Goal: Task Accomplishment & Management: Manage account settings

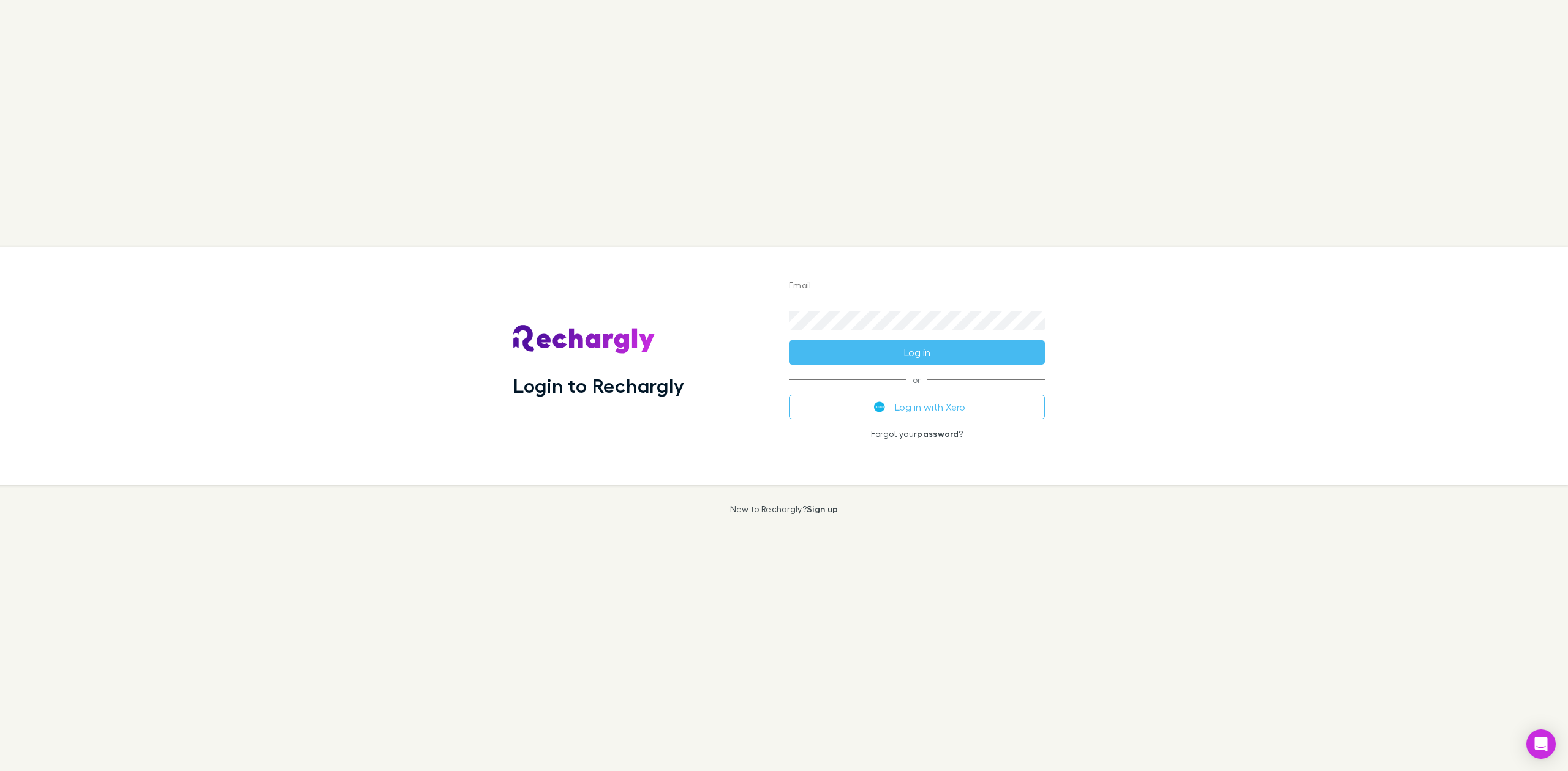
type input "**********"
click at [943, 351] on button "Log in" at bounding box center [916, 352] width 256 height 25
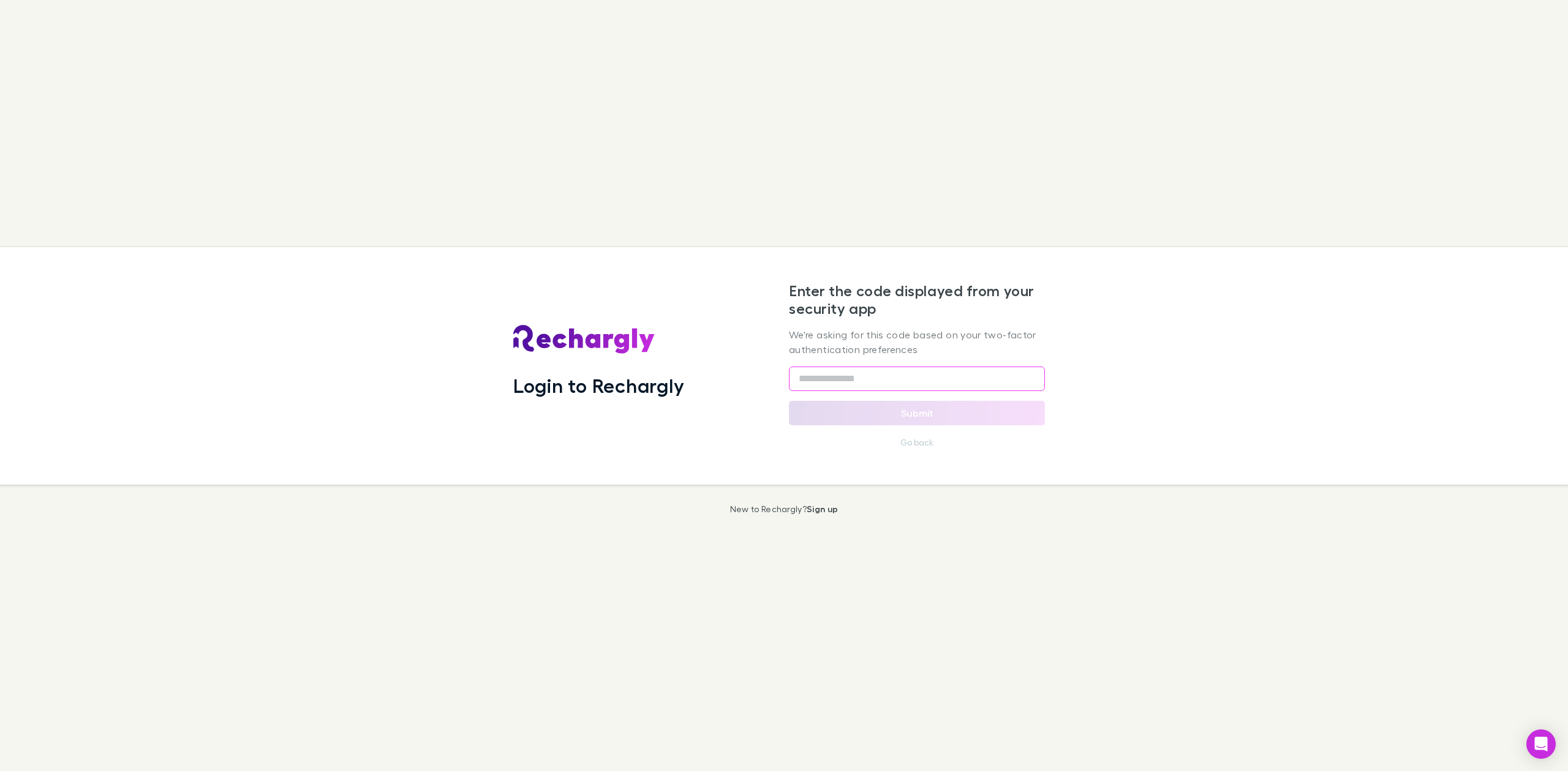
click at [827, 375] on input "text" at bounding box center [916, 378] width 256 height 25
type input "******"
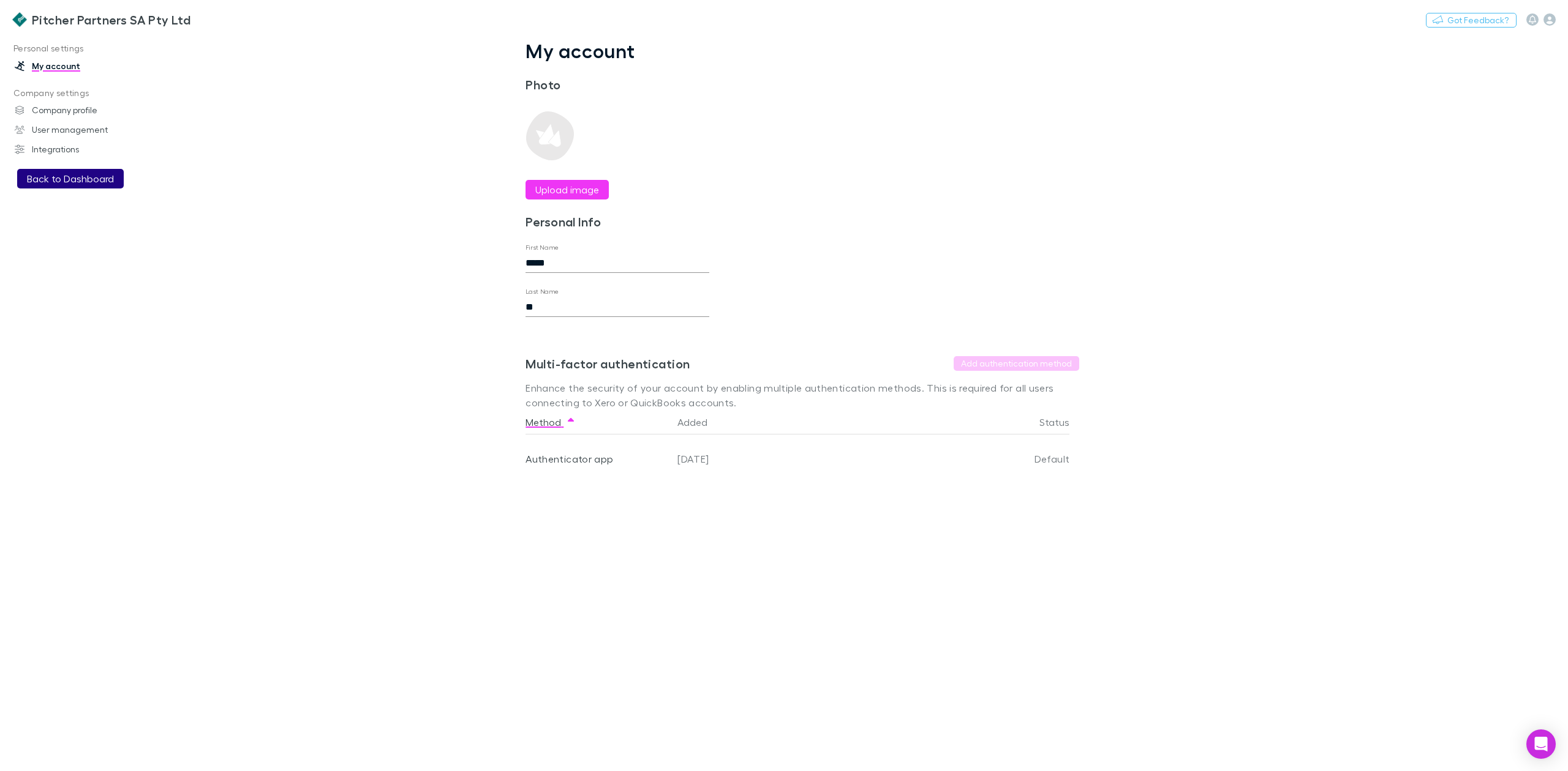
click at [66, 177] on button "Back to Dashboard" at bounding box center [70, 179] width 106 height 20
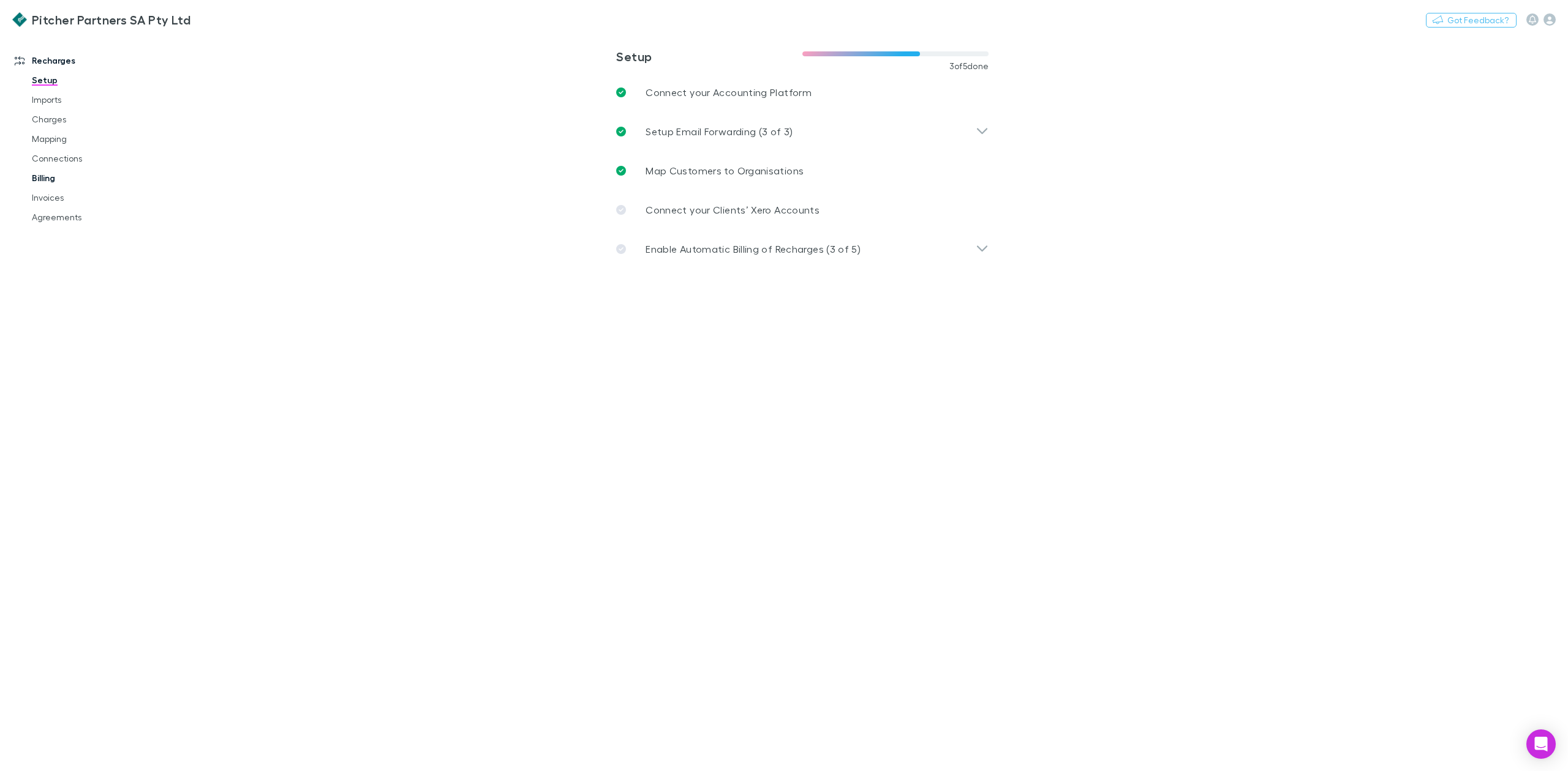
click at [54, 179] on link "Billing" at bounding box center [97, 178] width 155 height 20
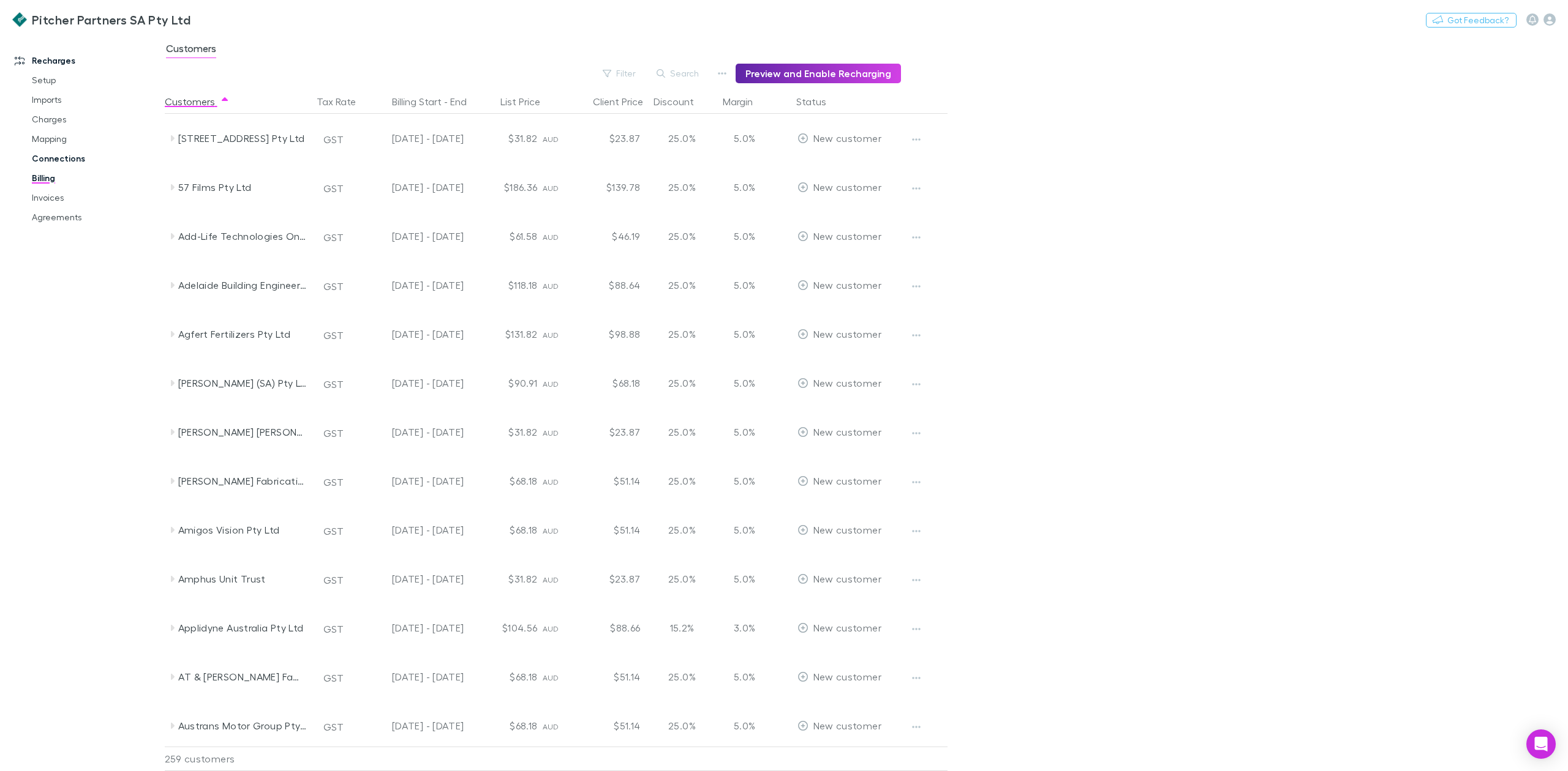
click at [59, 153] on link "Connections" at bounding box center [97, 159] width 155 height 20
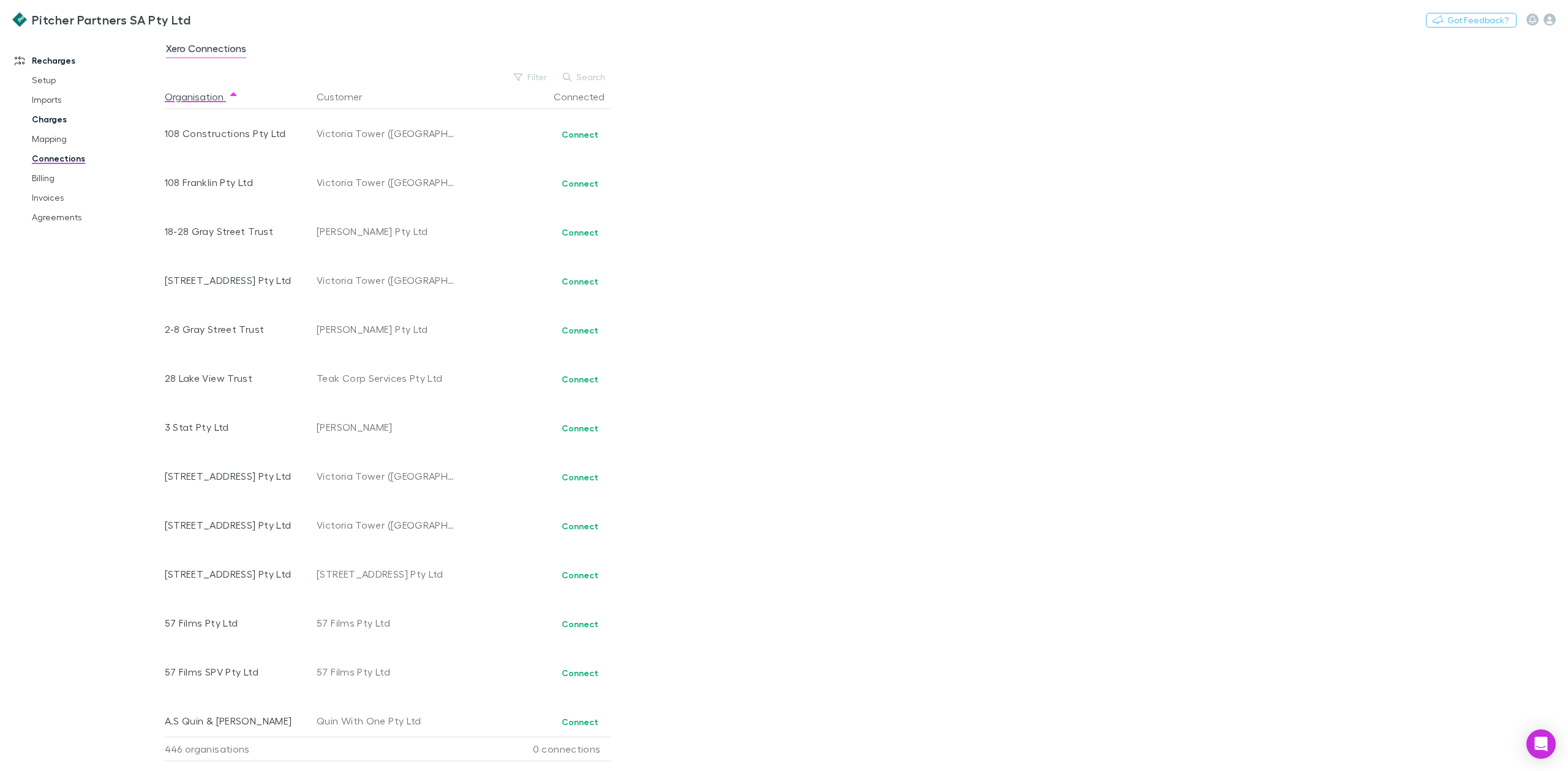
click at [59, 119] on link "Charges" at bounding box center [97, 120] width 155 height 20
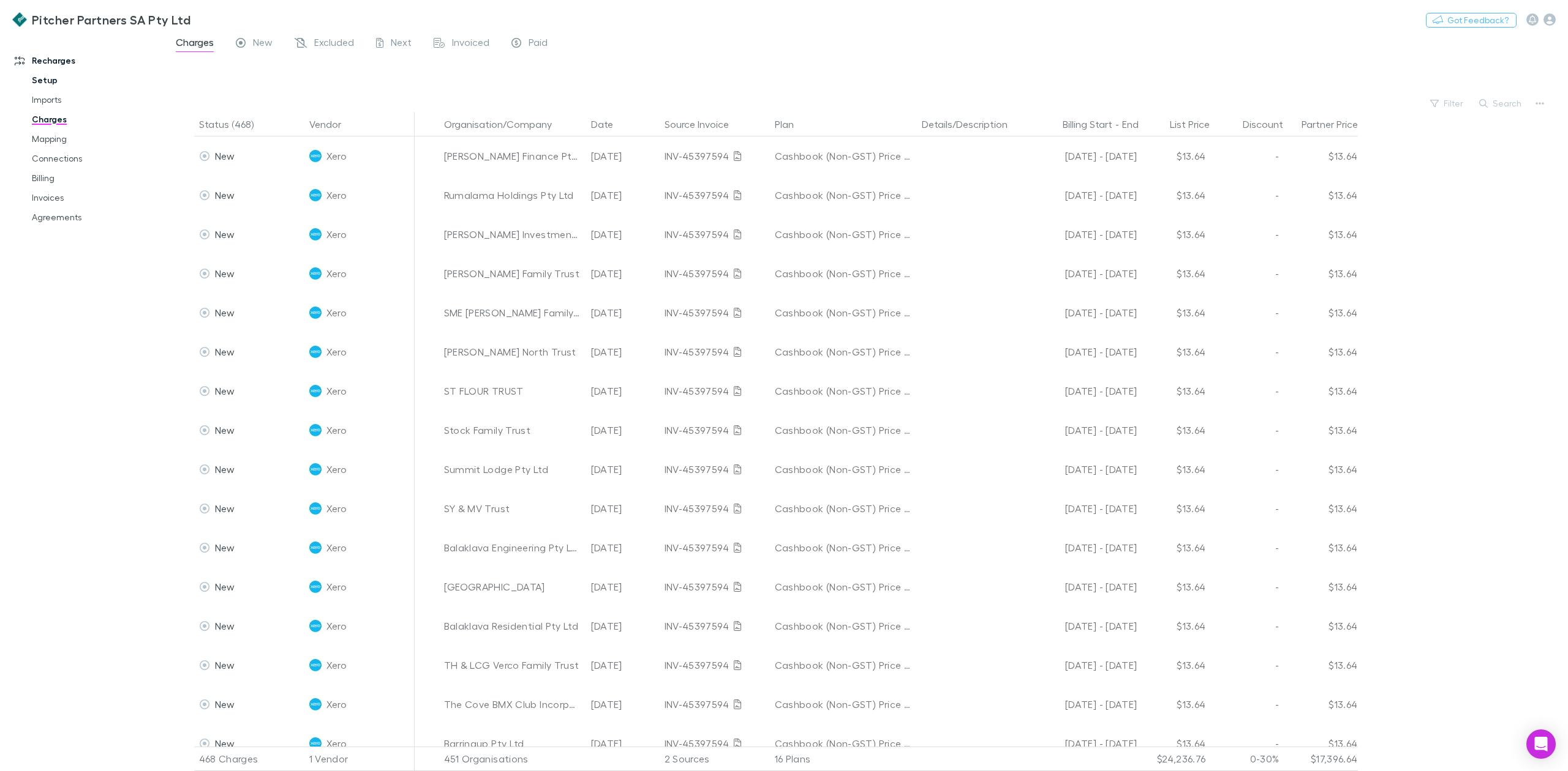
click at [43, 82] on link "Setup" at bounding box center [97, 80] width 155 height 20
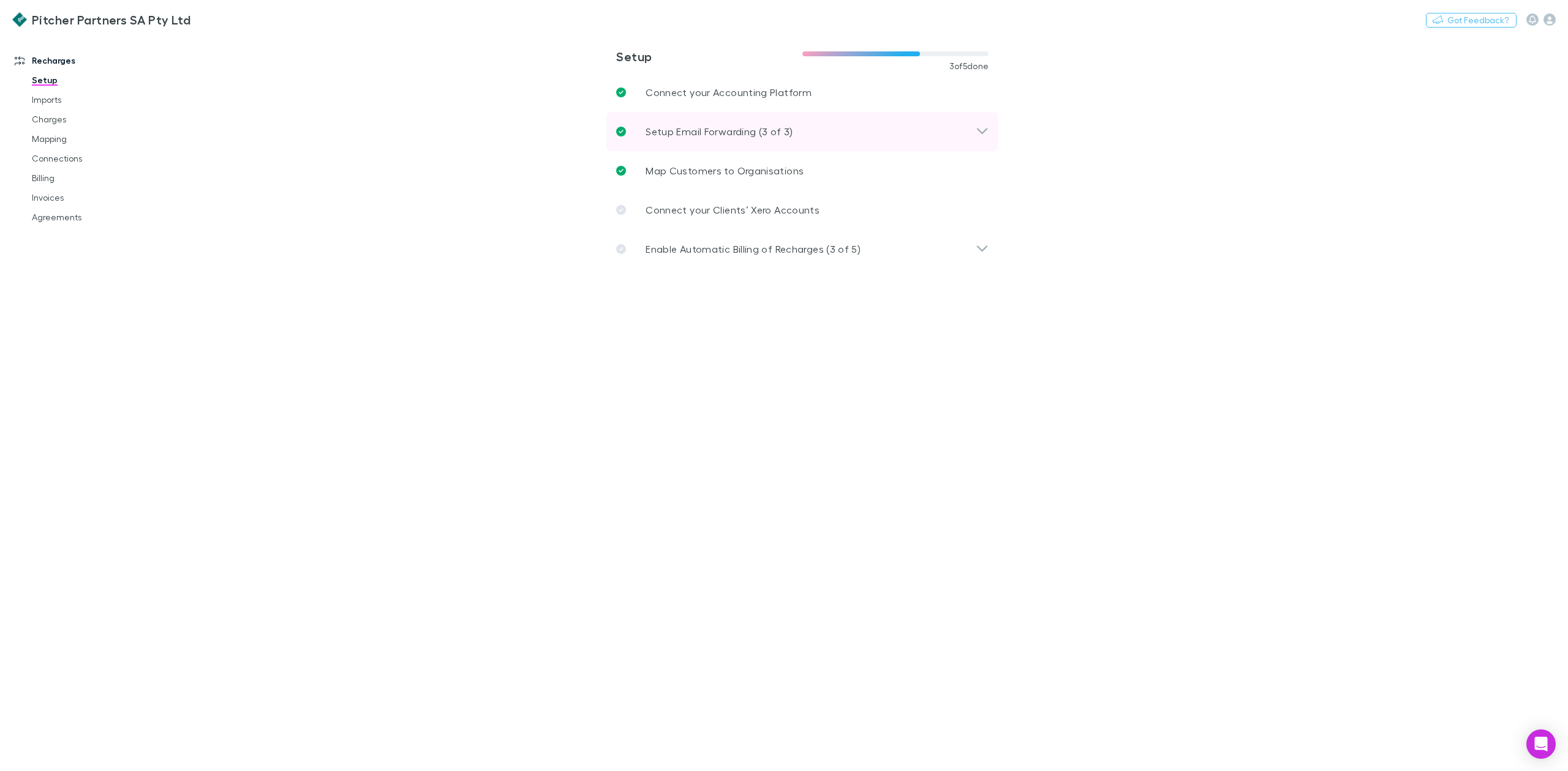
click at [980, 131] on icon at bounding box center [981, 131] width 10 height 6
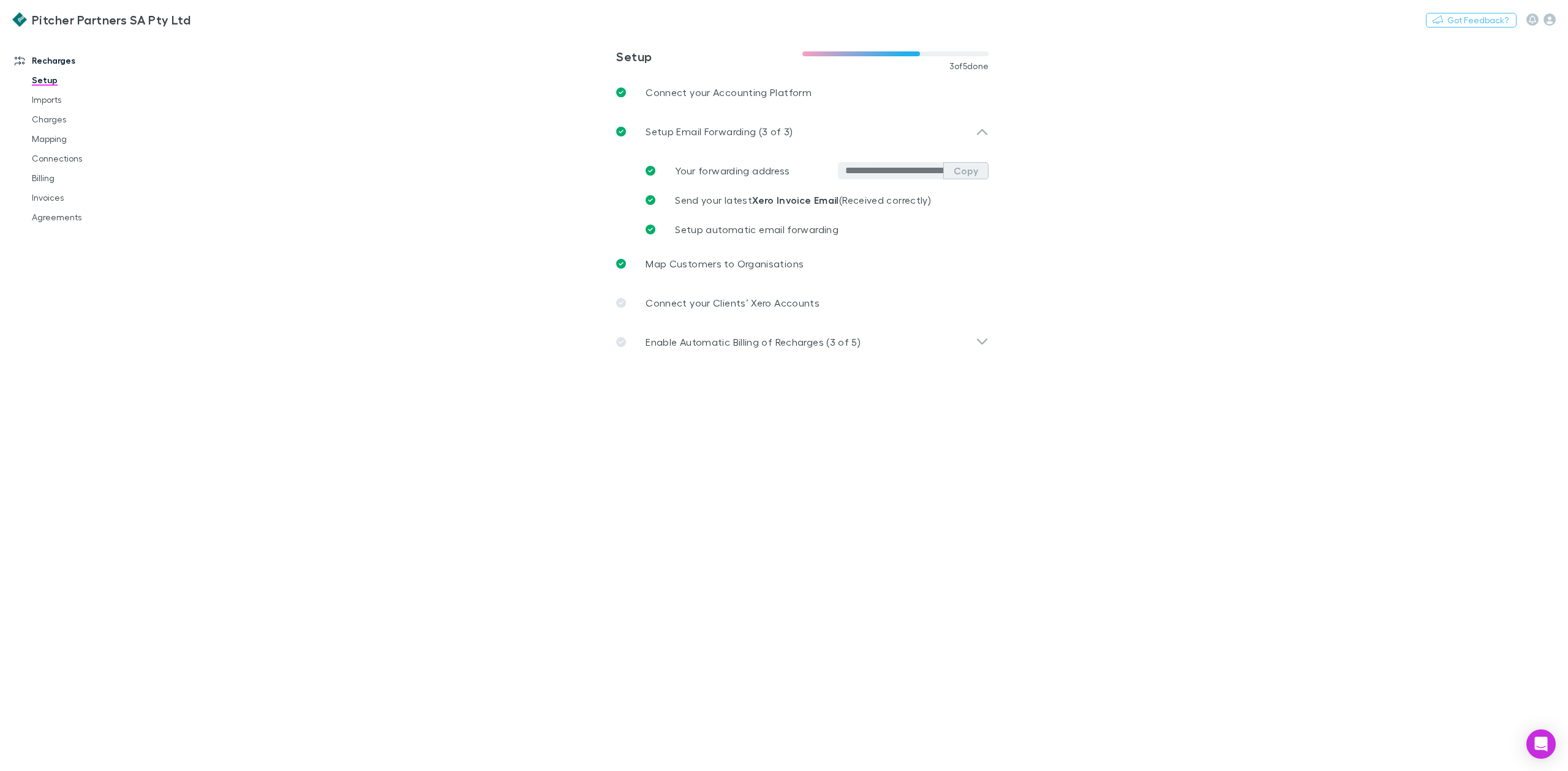
click at [968, 170] on button "Copy" at bounding box center [966, 170] width 45 height 17
click at [52, 125] on link "Charges" at bounding box center [97, 120] width 155 height 20
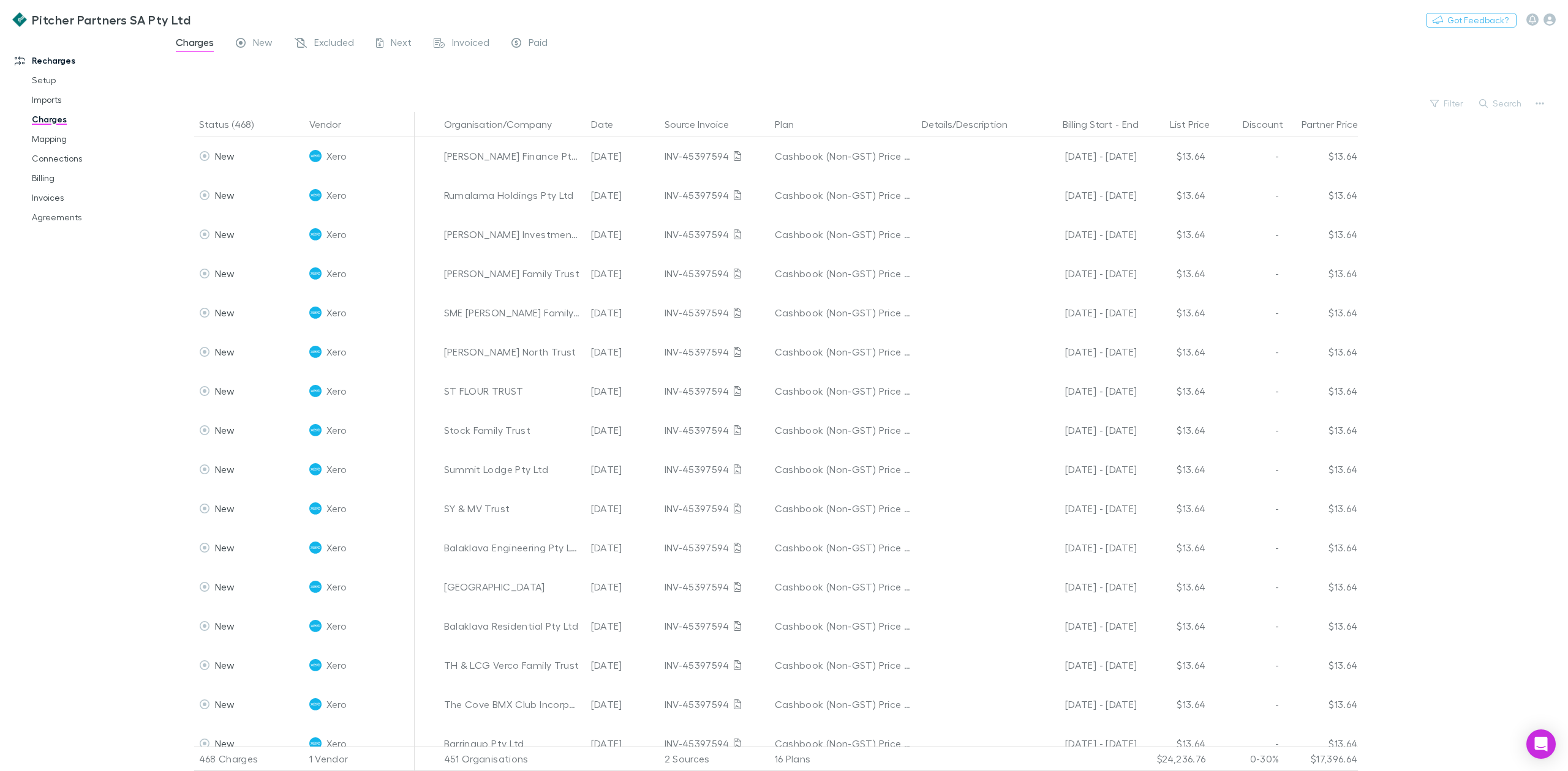
scroll to position [571, 0]
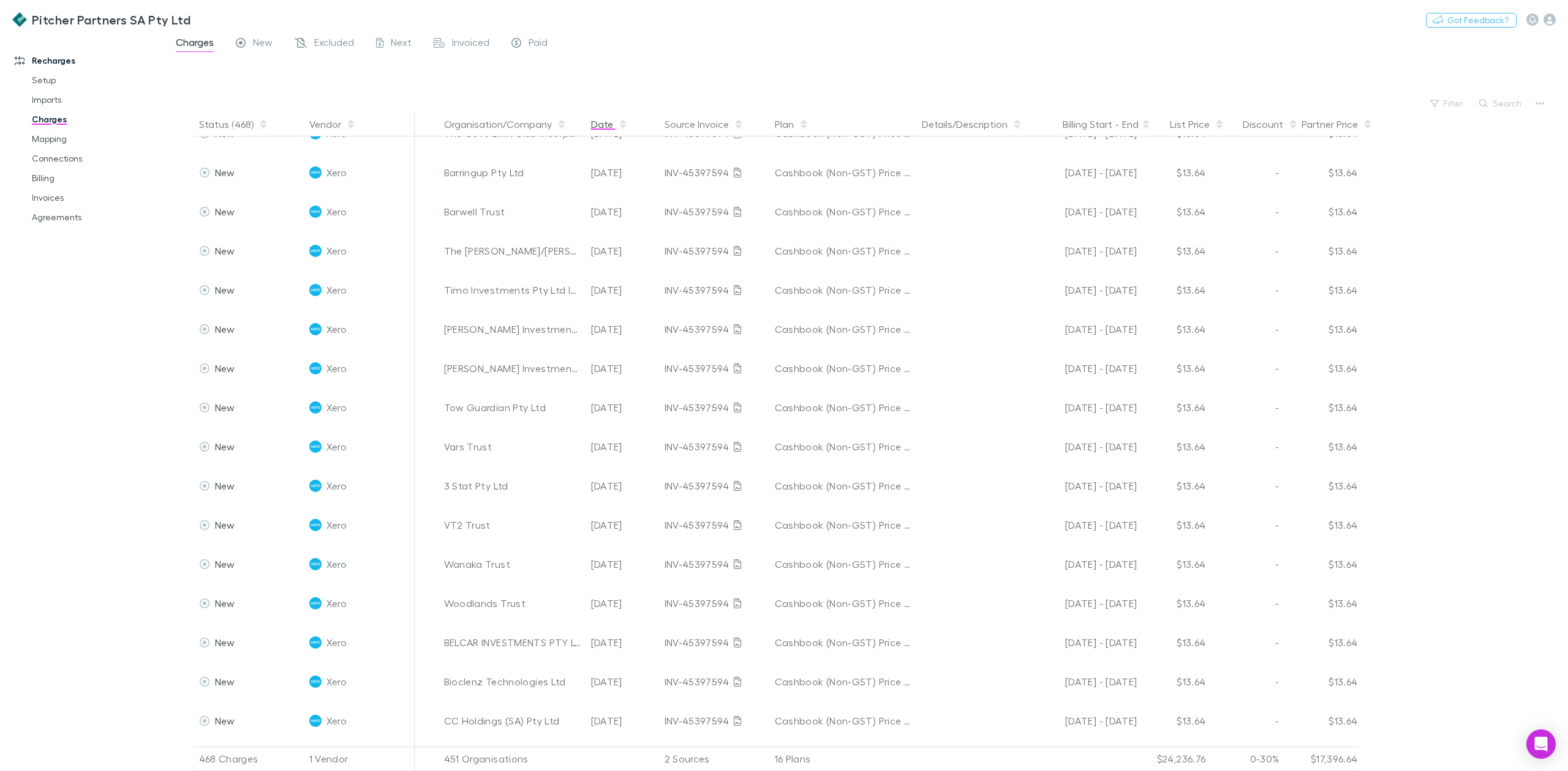
click at [598, 128] on button "Date" at bounding box center [609, 124] width 36 height 25
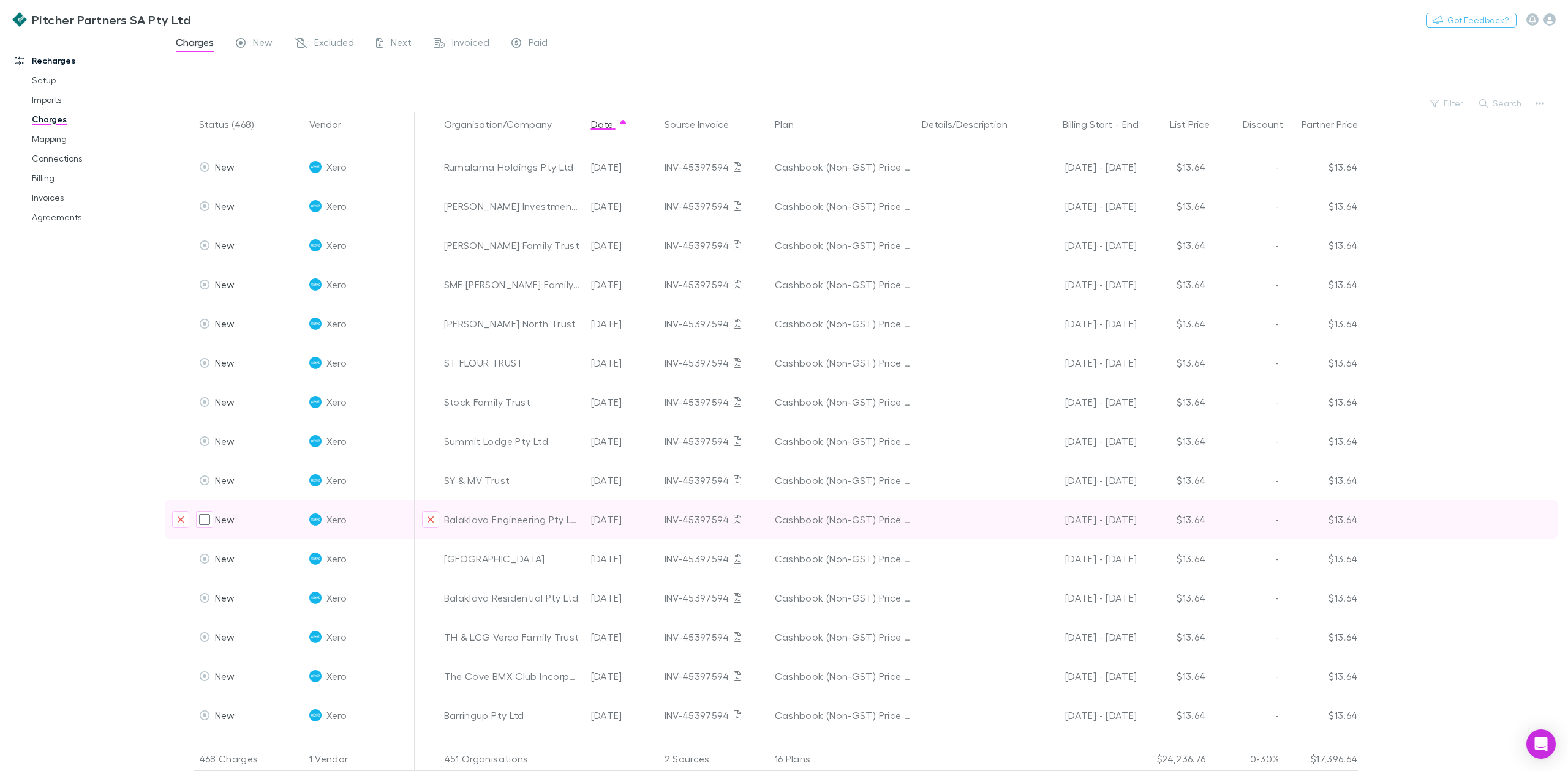
scroll to position [0, 0]
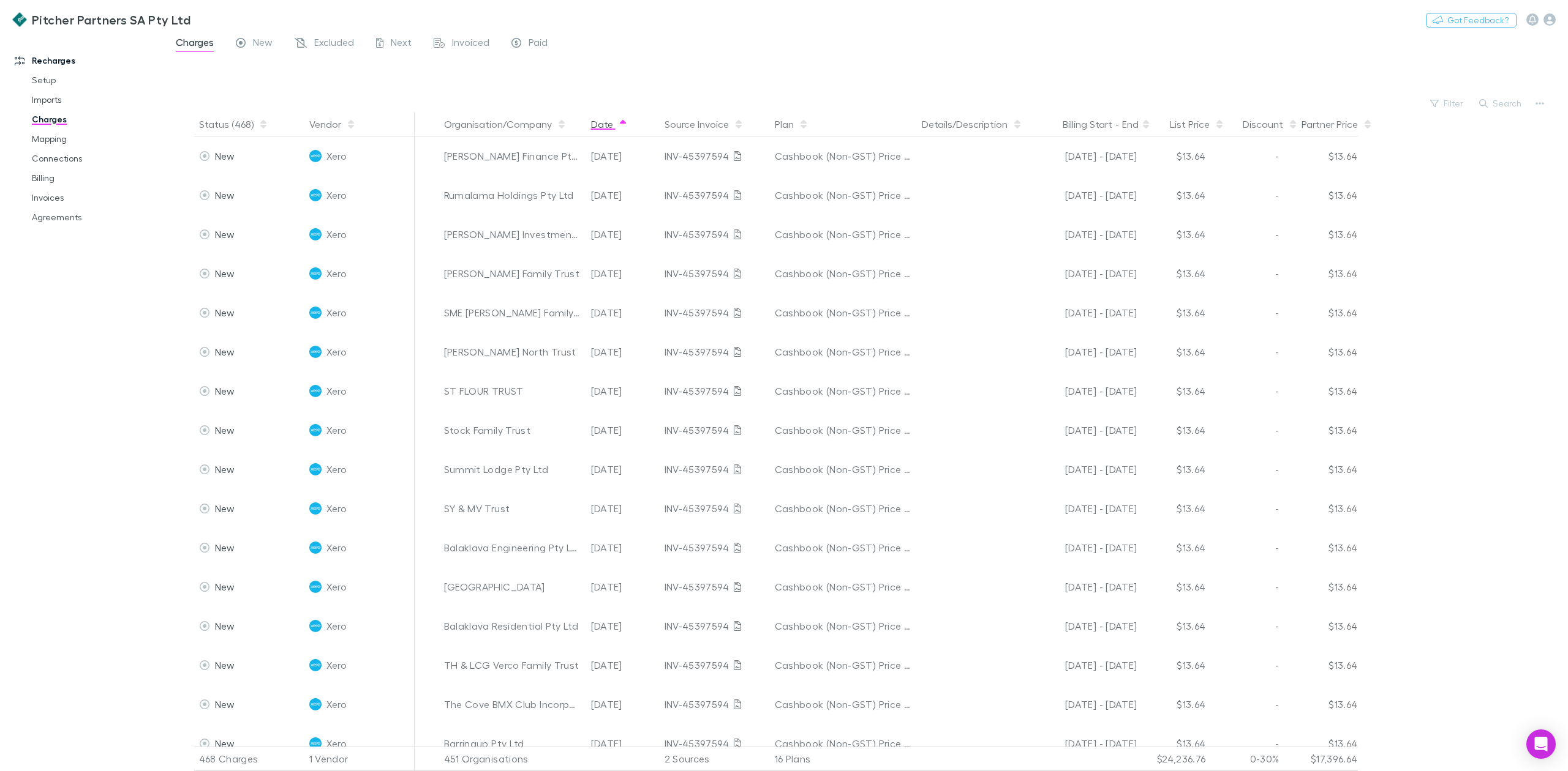
click at [605, 121] on button "Date" at bounding box center [609, 124] width 36 height 25
click at [611, 128] on button "Date" at bounding box center [609, 124] width 36 height 25
click at [611, 126] on button "Date" at bounding box center [609, 124] width 36 height 25
